Goal: Find specific page/section: Find specific page/section

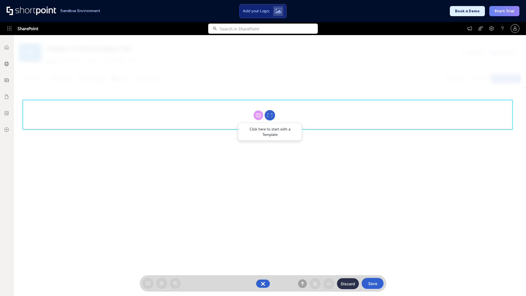
click at [270, 115] on circle at bounding box center [270, 115] width 10 height 10
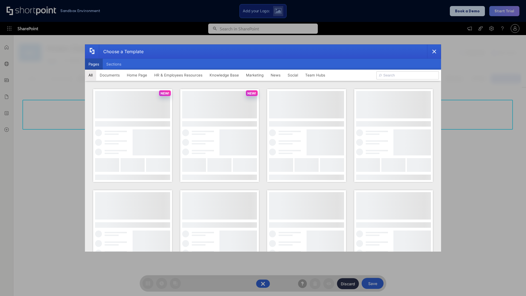
click at [94, 64] on button "Pages" at bounding box center [94, 64] width 18 height 11
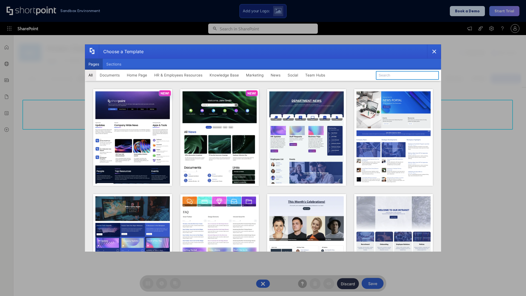
type input "Team Hub 3"
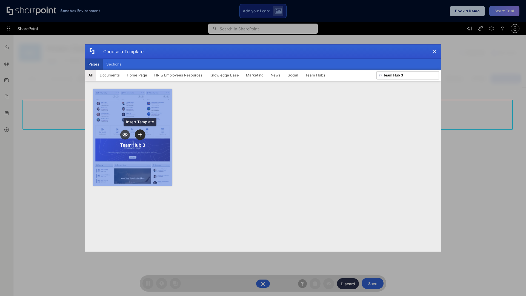
click at [140, 135] on icon "template selector" at bounding box center [140, 135] width 4 height 4
